Goal: Task Accomplishment & Management: Use online tool/utility

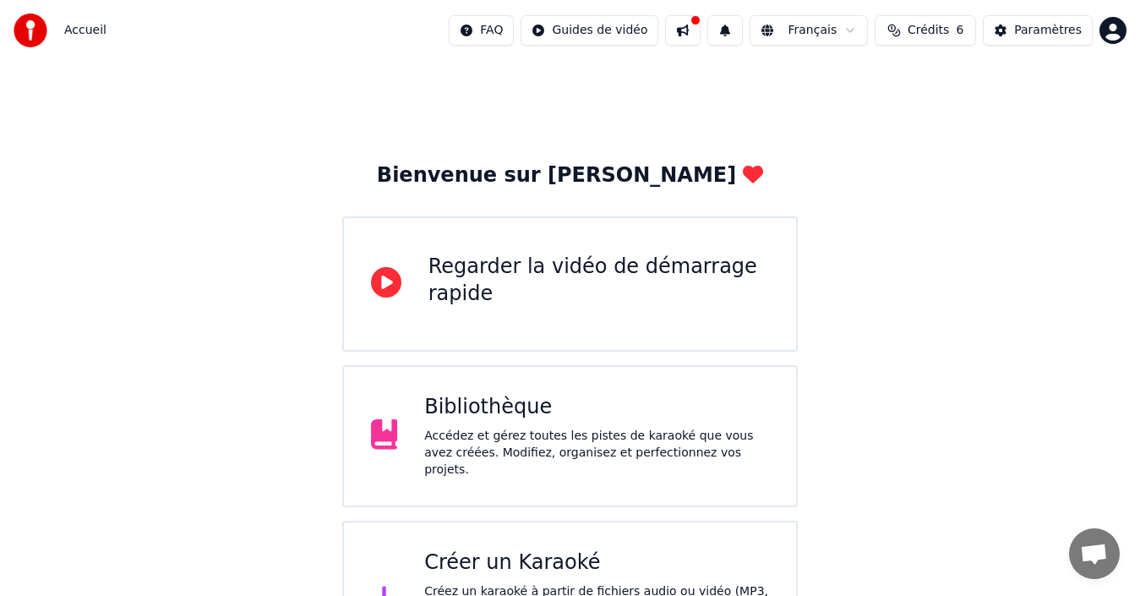
click at [490, 562] on div "Créer un Karaoké" at bounding box center [596, 562] width 345 height 27
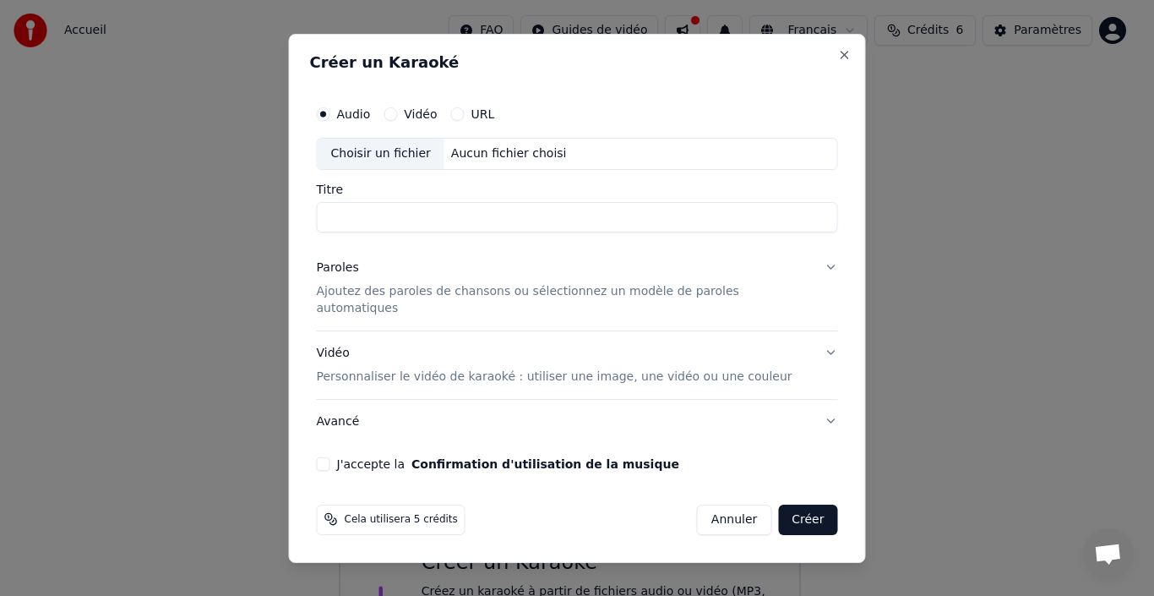
click at [377, 155] on div "Choisir un fichier" at bounding box center [381, 154] width 127 height 30
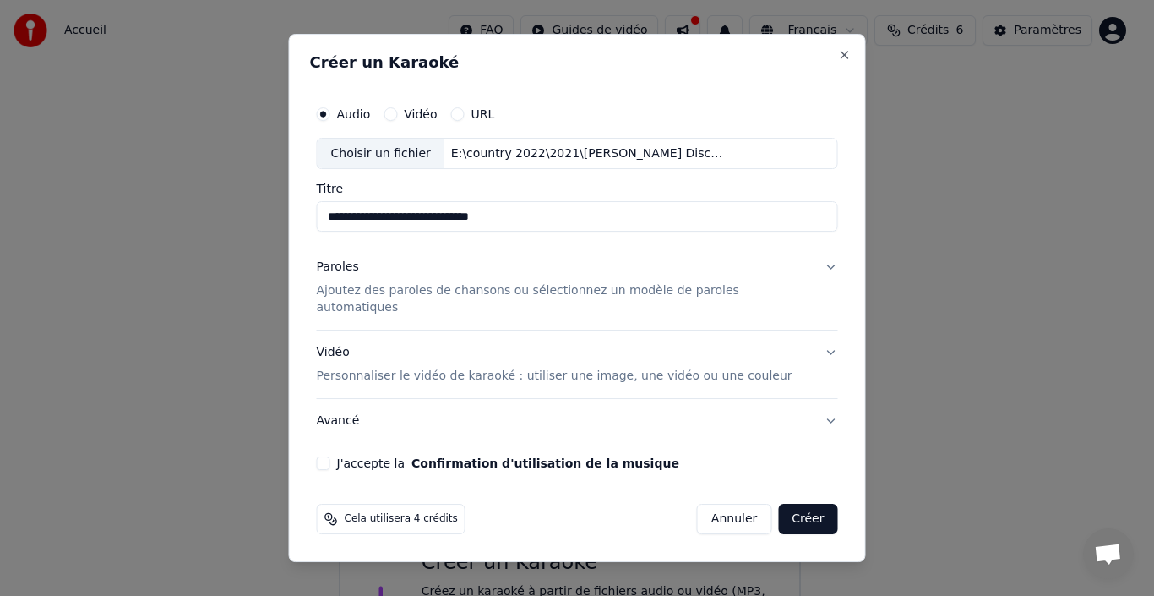
click at [369, 232] on input "**********" at bounding box center [577, 217] width 521 height 30
drag, startPoint x: 367, startPoint y: 229, endPoint x: 336, endPoint y: 229, distance: 30.4
click at [336, 229] on input "**********" at bounding box center [577, 217] width 521 height 30
drag, startPoint x: 525, startPoint y: 231, endPoint x: 314, endPoint y: 223, distance: 211.4
click at [314, 223] on div "**********" at bounding box center [577, 298] width 577 height 529
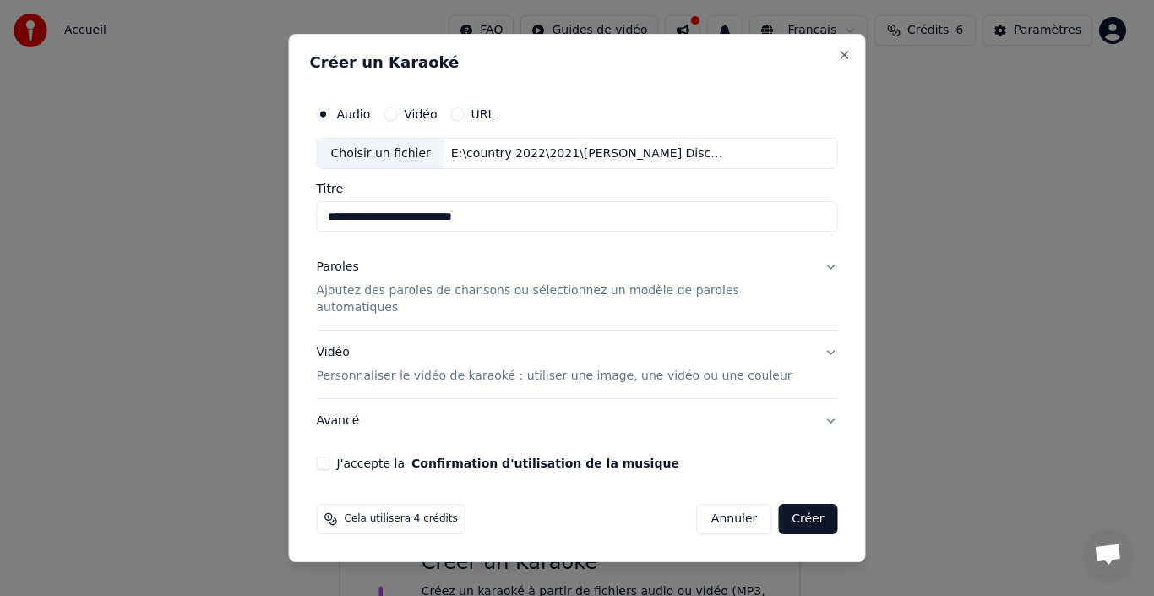
type input "**********"
click at [358, 307] on p "Ajoutez des paroles de chansons ou sélectionnez un modèle de paroles automatiqu…" at bounding box center [564, 300] width 494 height 34
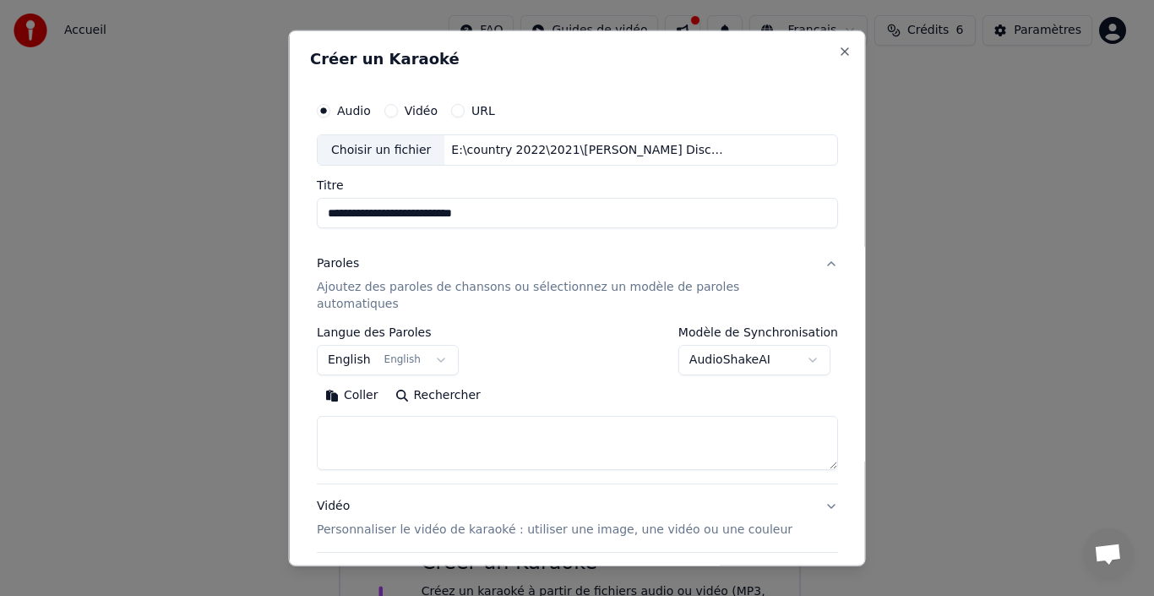
click at [366, 382] on button "Coller" at bounding box center [352, 395] width 70 height 27
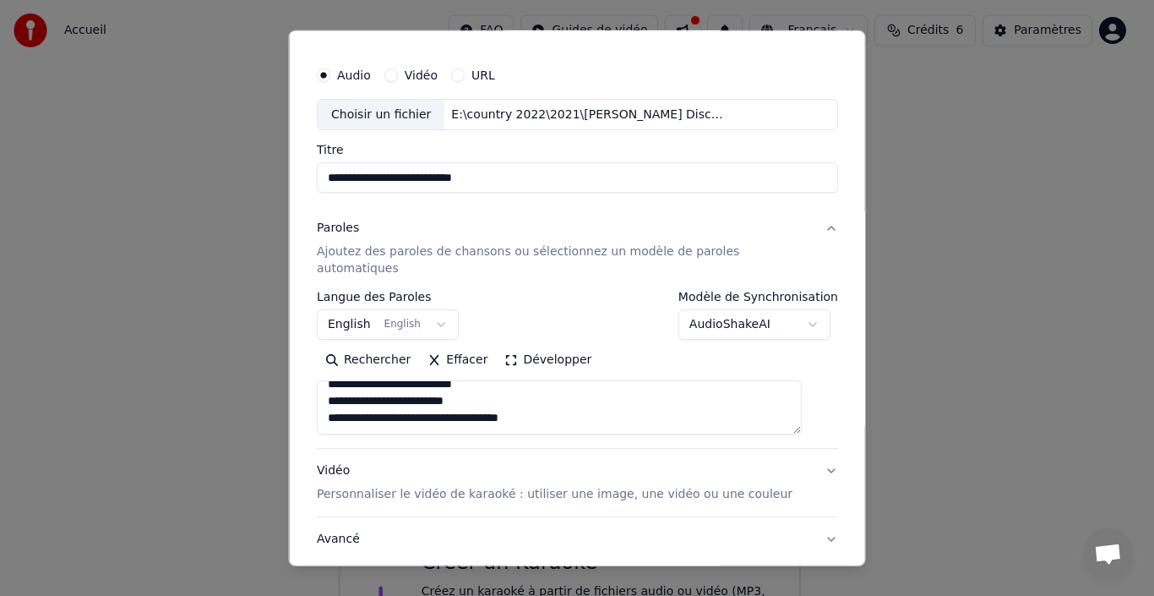
scroll to position [133, 0]
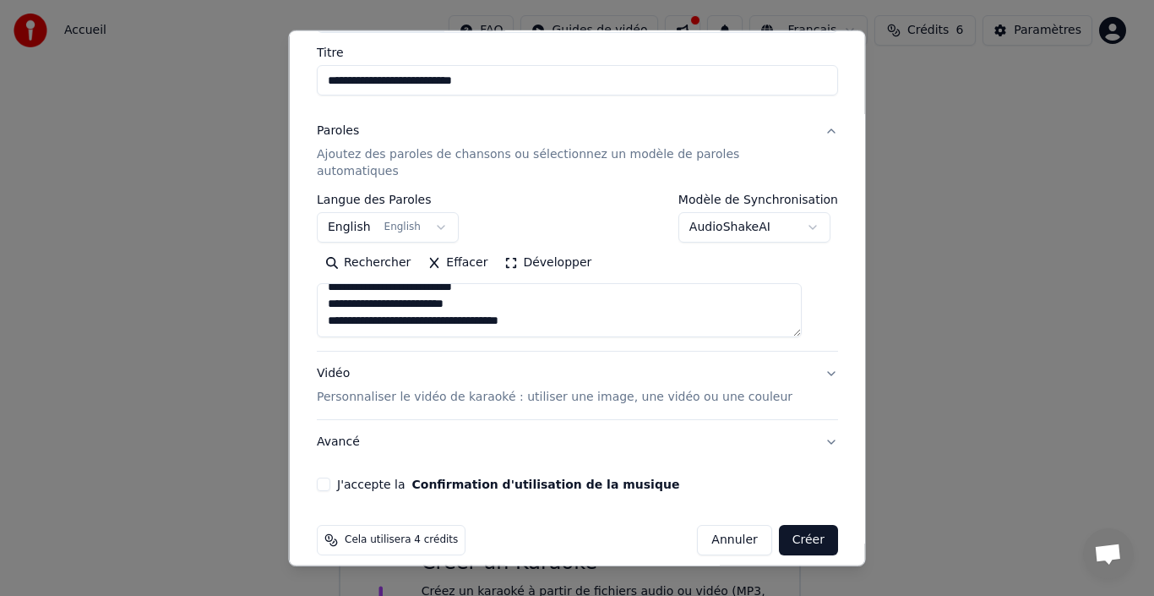
click at [348, 424] on button "Avancé" at bounding box center [577, 442] width 521 height 44
type textarea "**********"
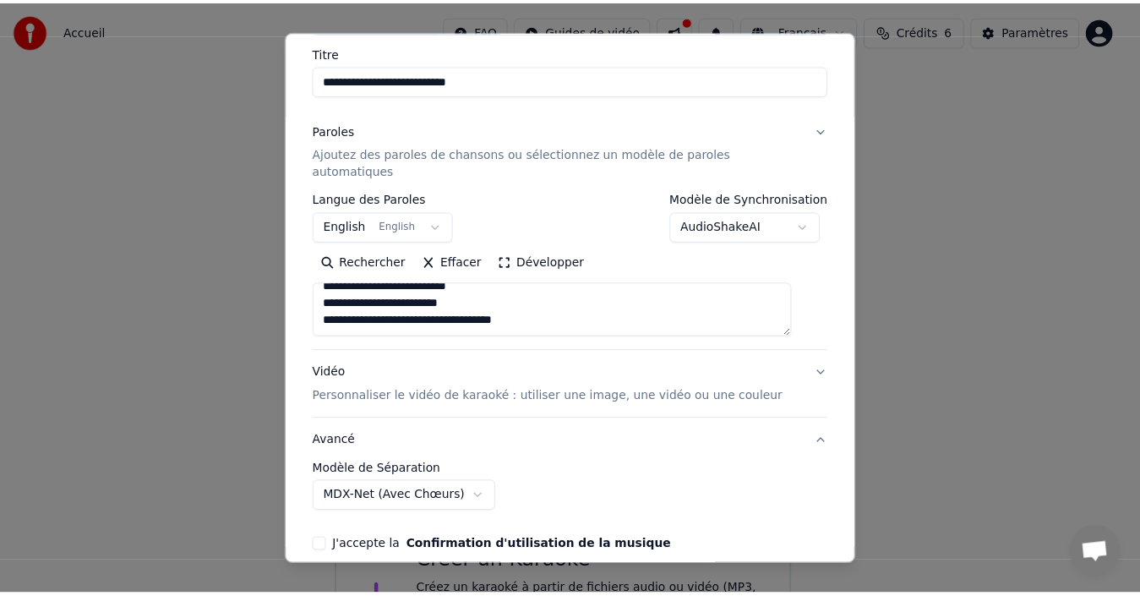
scroll to position [38, 0]
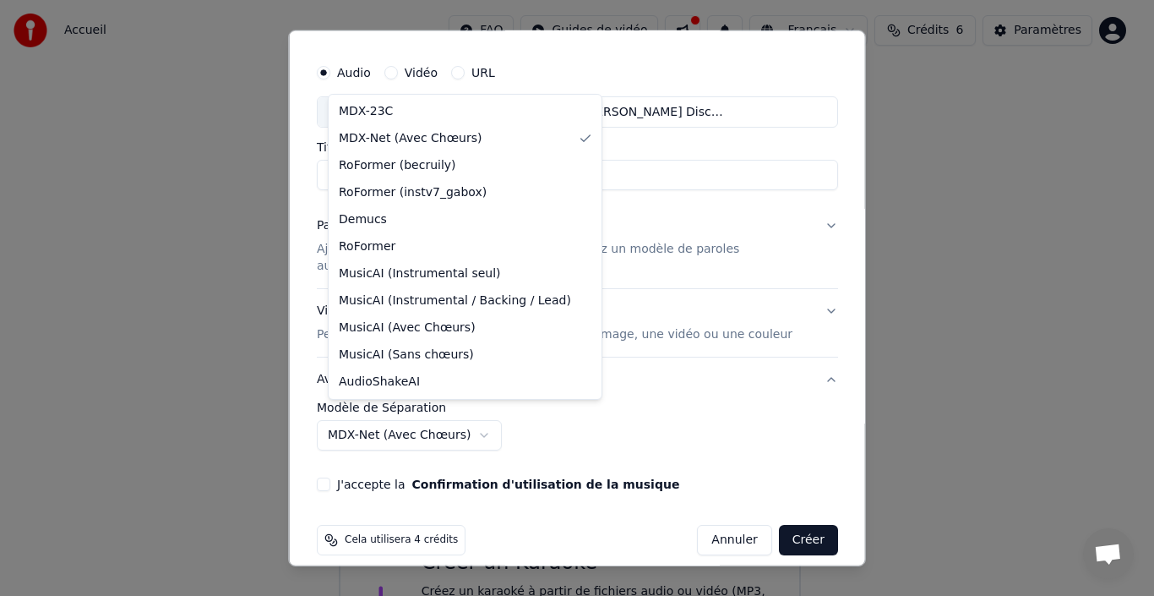
click at [478, 423] on body "**********" at bounding box center [570, 339] width 1140 height 679
select select "******"
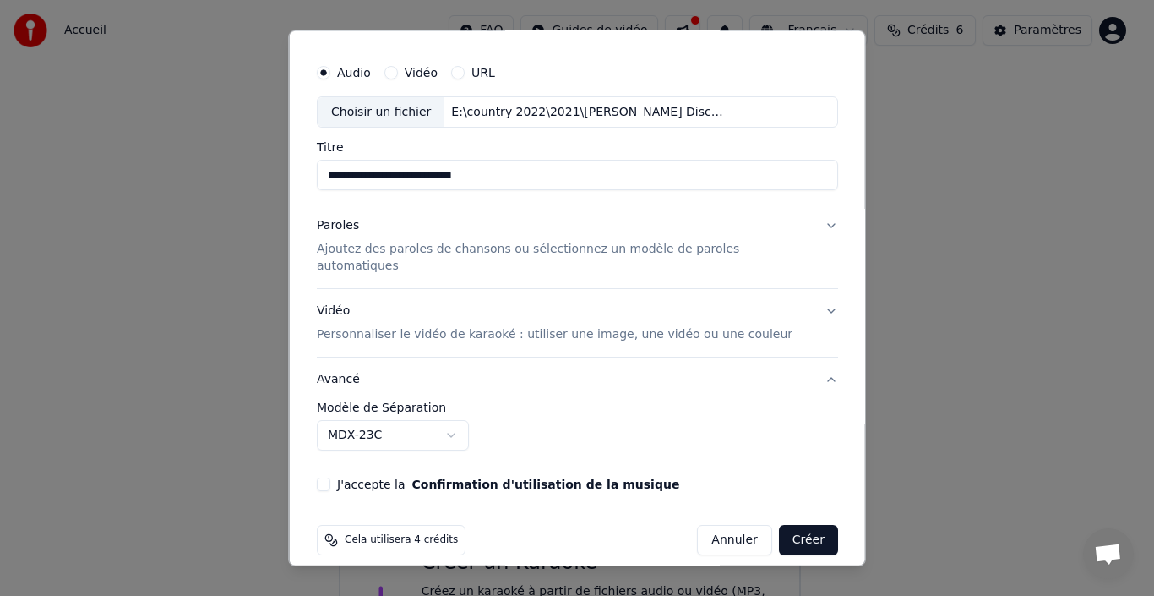
click at [792, 526] on button "Créer" at bounding box center [807, 540] width 59 height 30
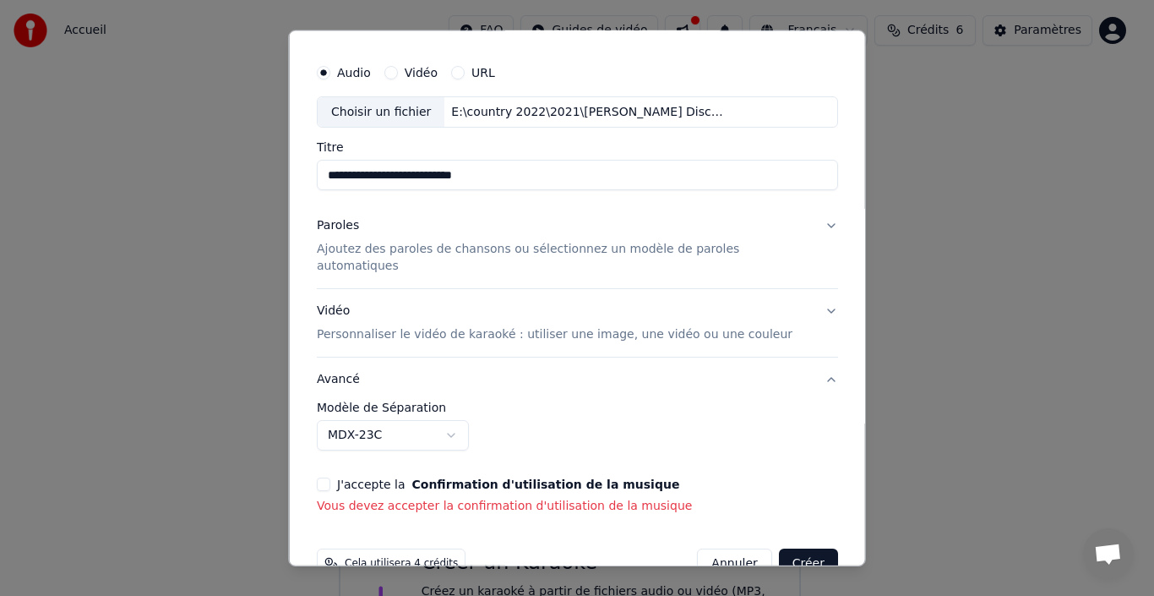
click at [330, 477] on button "J'accepte la Confirmation d'utilisation de la musique" at bounding box center [324, 484] width 14 height 14
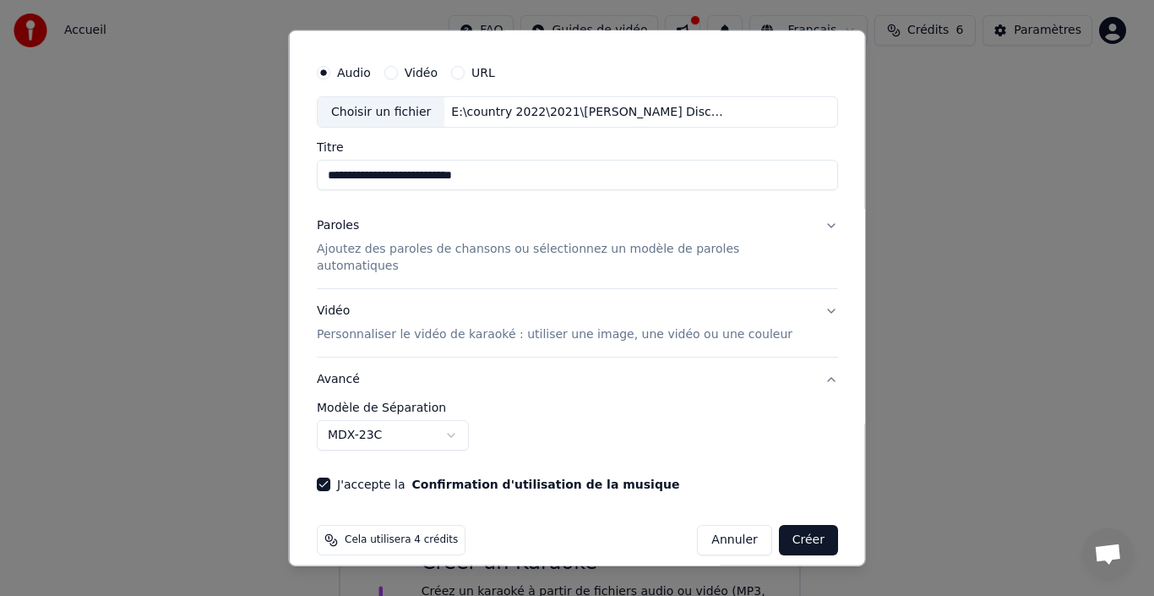
click at [778, 525] on button "Créer" at bounding box center [807, 540] width 59 height 30
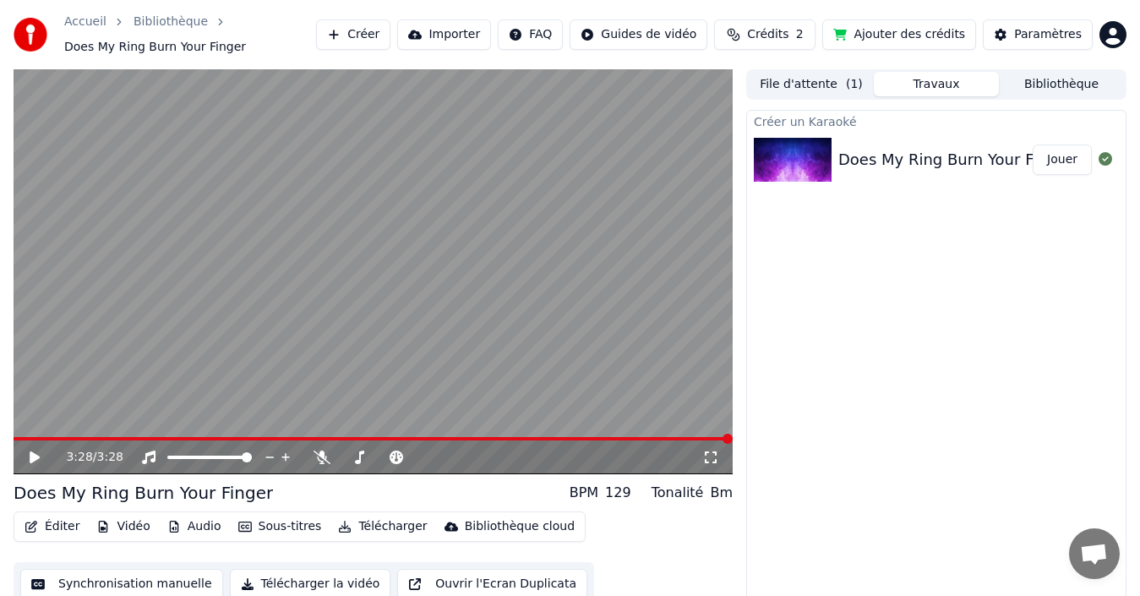
click at [30, 455] on icon at bounding box center [46, 457] width 39 height 14
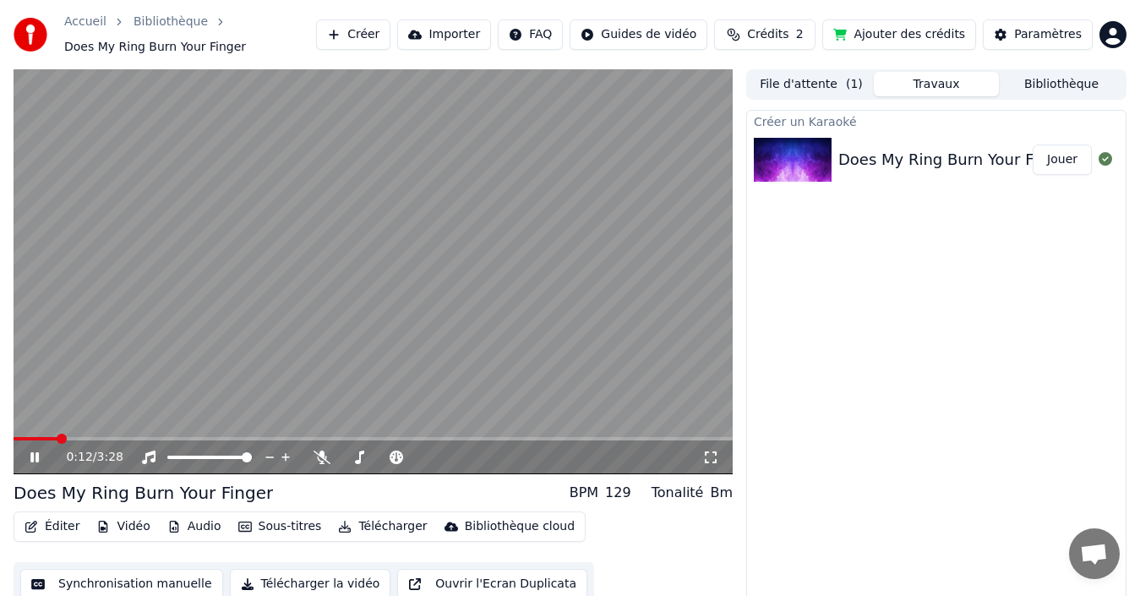
click at [35, 456] on icon at bounding box center [46, 457] width 39 height 14
click at [14, 434] on span at bounding box center [19, 439] width 10 height 10
click at [246, 453] on span at bounding box center [247, 457] width 10 height 10
click at [1054, 159] on button "Jouer" at bounding box center [1062, 160] width 59 height 30
click at [33, 454] on icon at bounding box center [34, 457] width 8 height 10
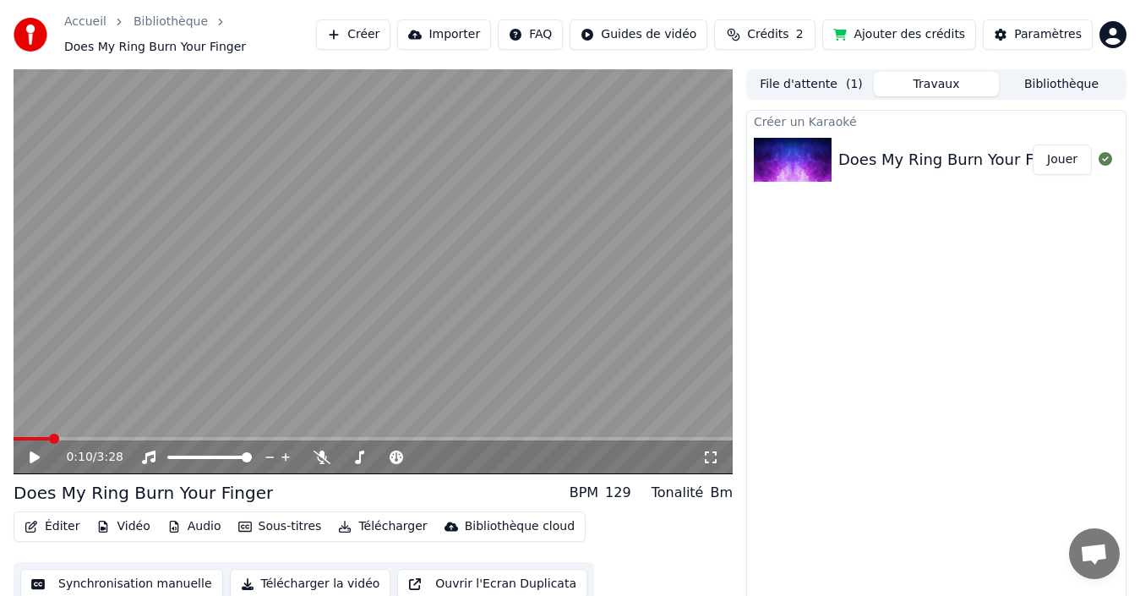
click at [364, 526] on button "Télécharger" at bounding box center [382, 527] width 102 height 24
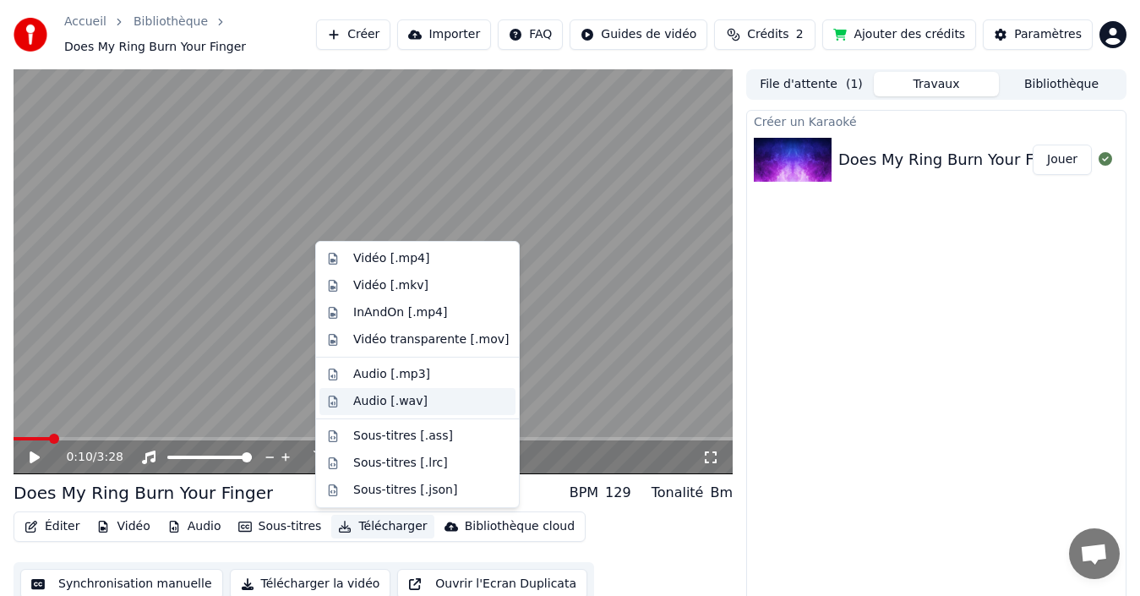
click at [356, 401] on div "Audio [.wav]" at bounding box center [390, 401] width 74 height 17
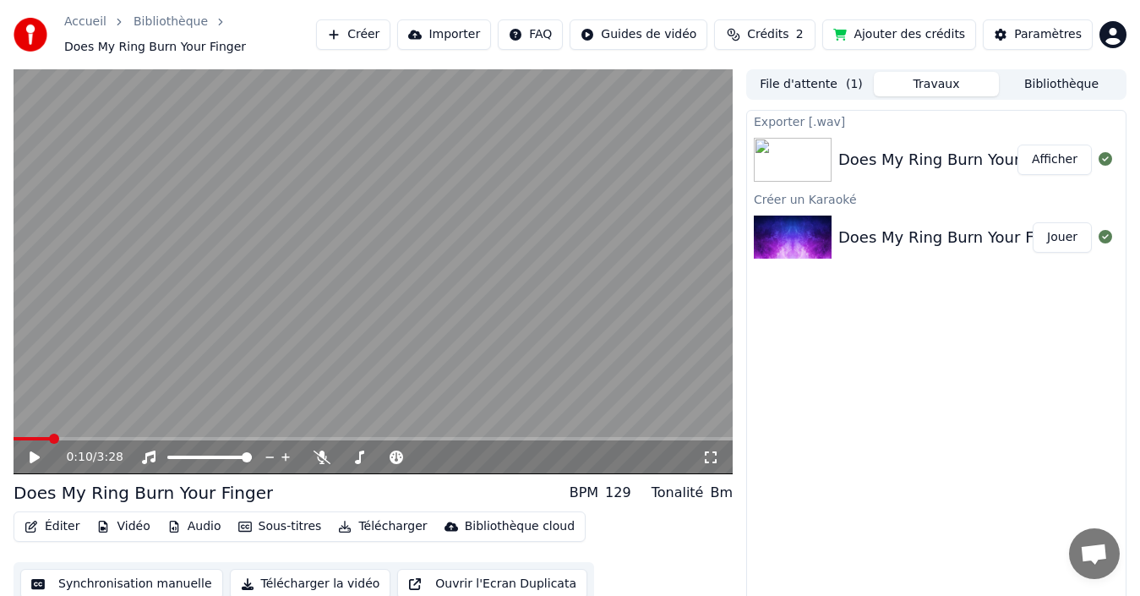
click at [1055, 157] on button "Afficher" at bounding box center [1054, 160] width 74 height 30
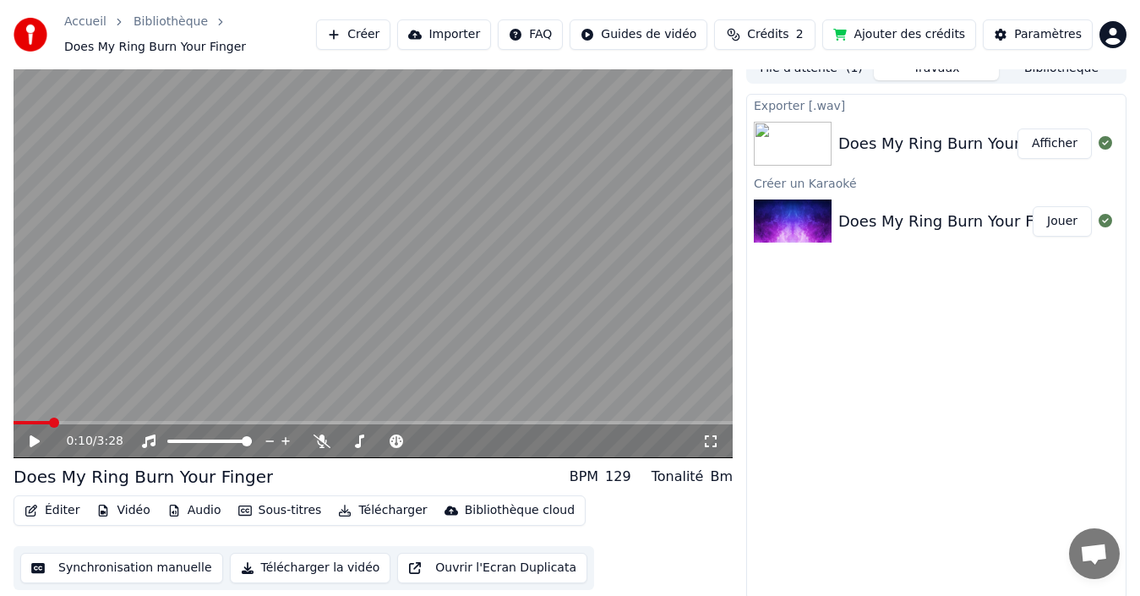
scroll to position [20, 0]
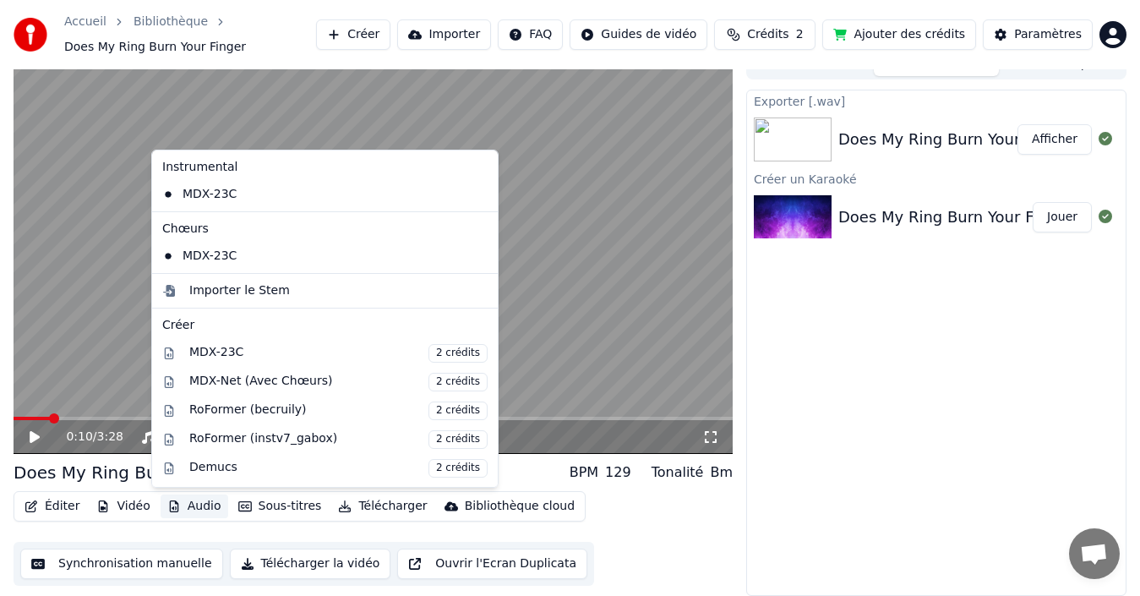
click at [194, 509] on button "Audio" at bounding box center [195, 506] width 68 height 24
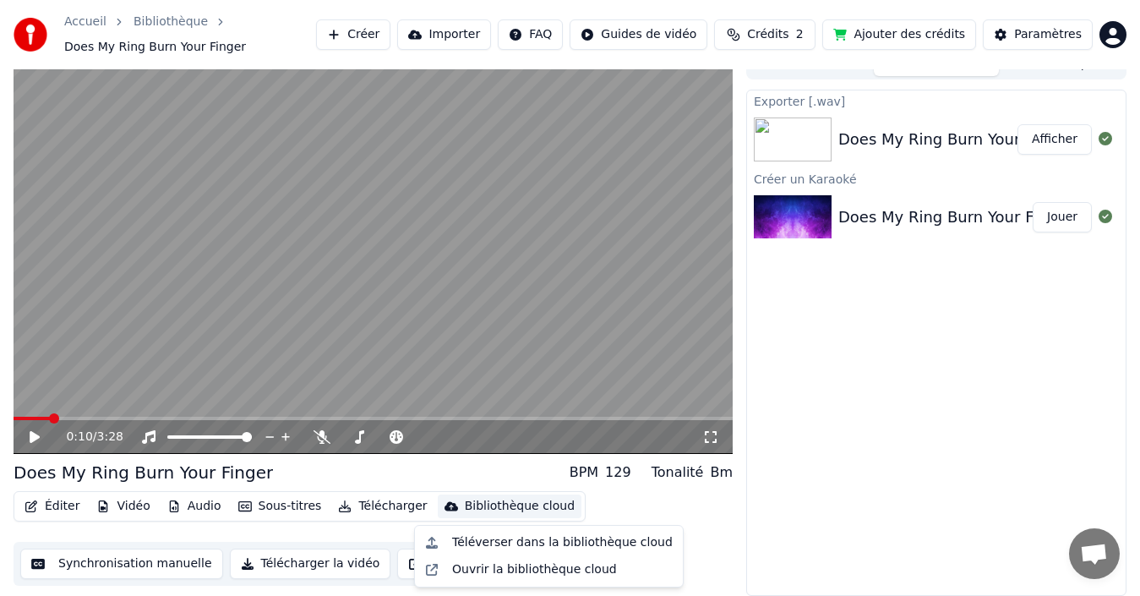
click at [912, 468] on div "Exporter [.wav] Does My Ring Burn Your Finger Afficher Créer un Karaoké Does My…" at bounding box center [936, 343] width 380 height 506
click at [32, 439] on icon at bounding box center [35, 437] width 10 height 12
click at [120, 417] on span at bounding box center [373, 418] width 719 height 3
click at [14, 413] on span at bounding box center [19, 418] width 10 height 10
click at [31, 436] on icon at bounding box center [34, 437] width 8 height 10
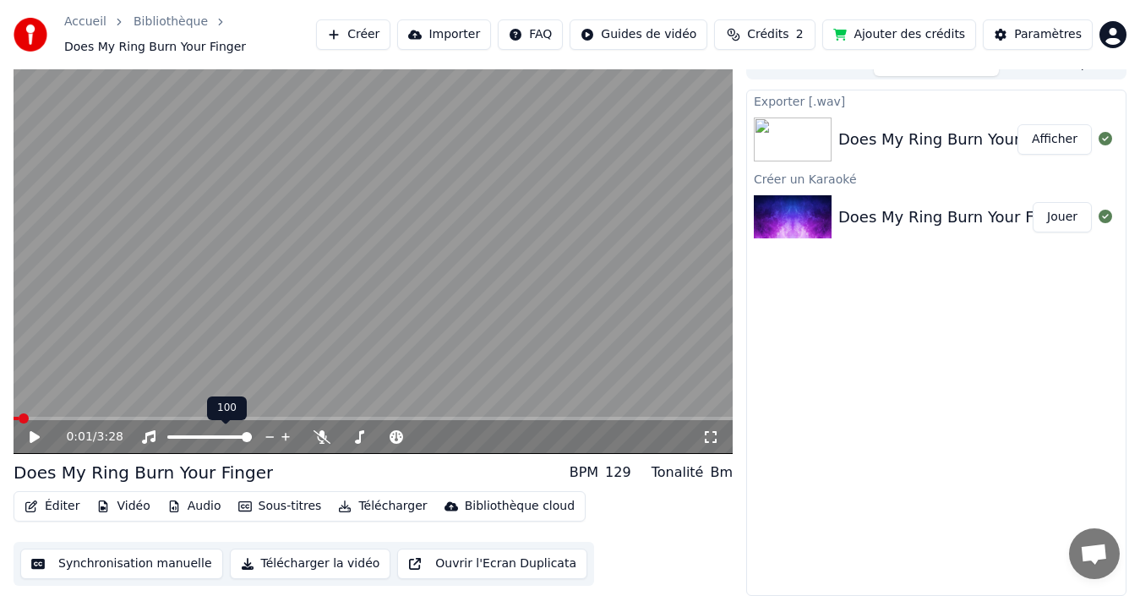
click at [282, 433] on icon at bounding box center [286, 436] width 16 height 17
click at [14, 419] on span at bounding box center [19, 418] width 10 height 10
click at [34, 439] on icon at bounding box center [35, 437] width 10 height 12
